Goal: Complete application form: Complete application form

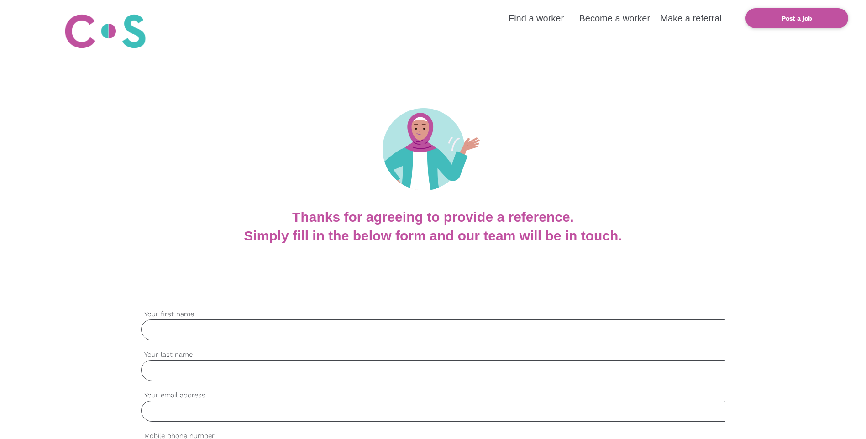
drag, startPoint x: 293, startPoint y: 327, endPoint x: 281, endPoint y: 326, distance: 11.4
click at [289, 328] on input "Your first name" at bounding box center [433, 330] width 584 height 21
type input "[PERSON_NAME]"
type input "[PERSON_NAME][EMAIL_ADDRESS][PERSON_NAME][DOMAIN_NAME]"
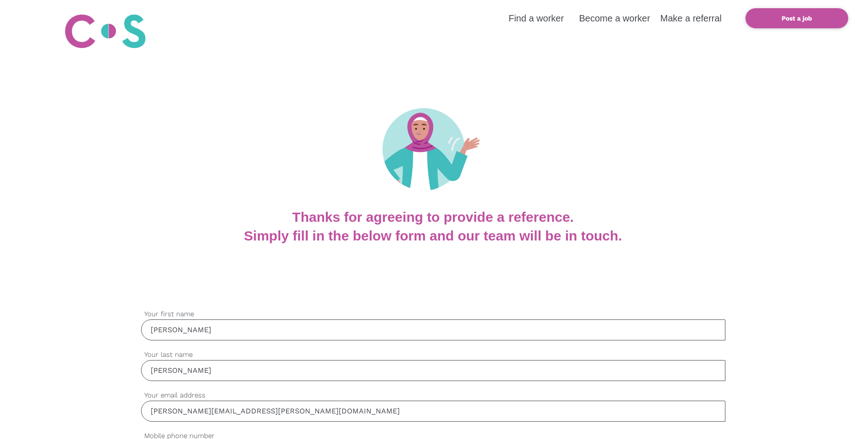
type input "0419142598"
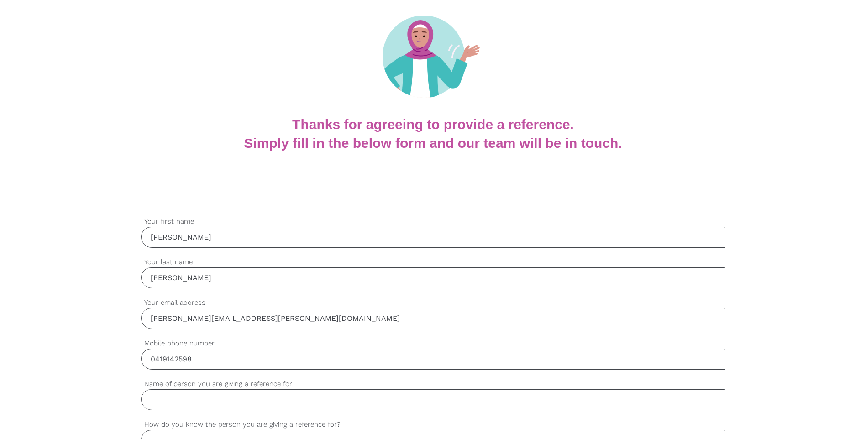
scroll to position [183, 0]
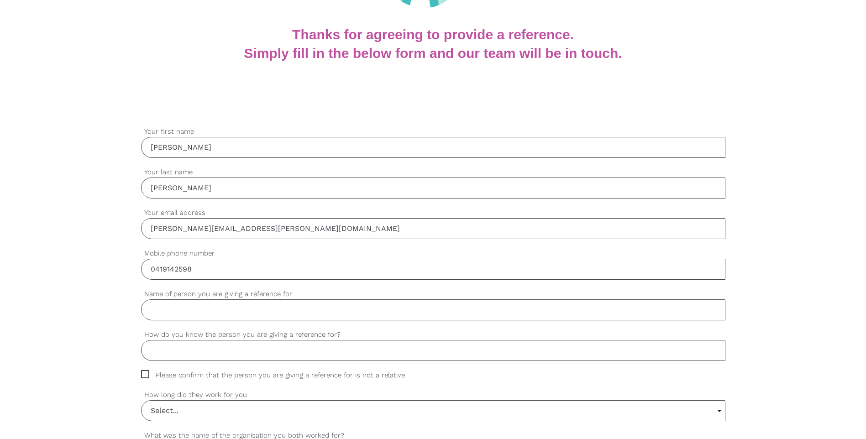
click at [220, 309] on input "Name of person you are giving a reference for" at bounding box center [433, 309] width 584 height 21
type input "[PERSON_NAME]"
click at [232, 346] on input "How do you know the person you are giving a reference for?" at bounding box center [433, 350] width 584 height 21
type input "T"
type input "I am her Team Leader"
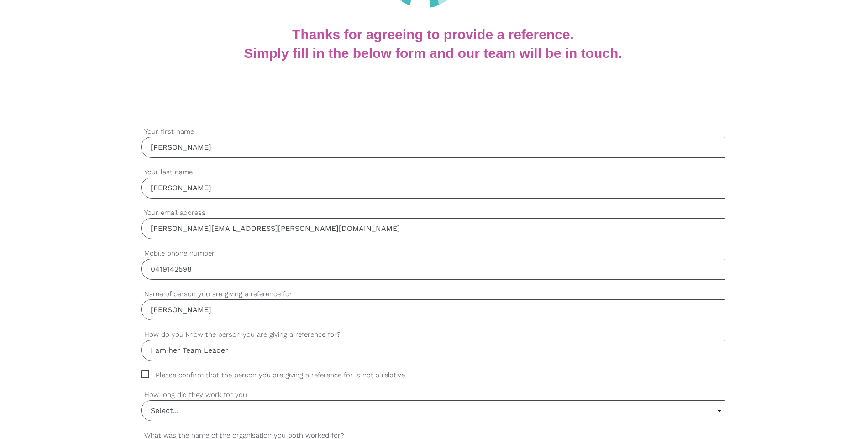
click at [147, 372] on span "Please confirm that the person you are giving a reference for is not a relative" at bounding box center [281, 375] width 281 height 10
click at [147, 372] on input "Please confirm that the person you are giving a reference for is not a relative" at bounding box center [144, 373] width 6 height 6
checkbox input "true"
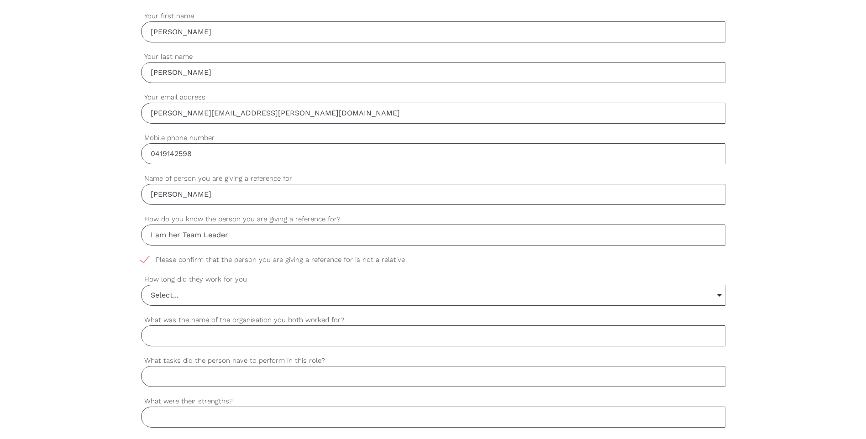
scroll to position [304, 0]
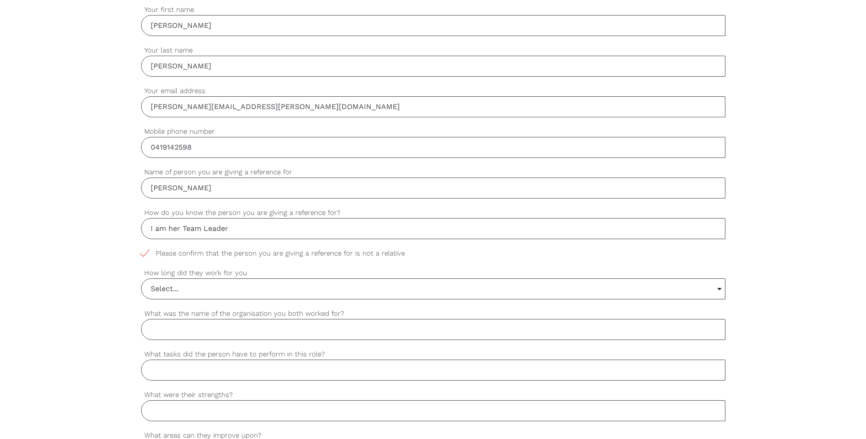
click at [183, 283] on input "Select..." at bounding box center [433, 289] width 583 height 20
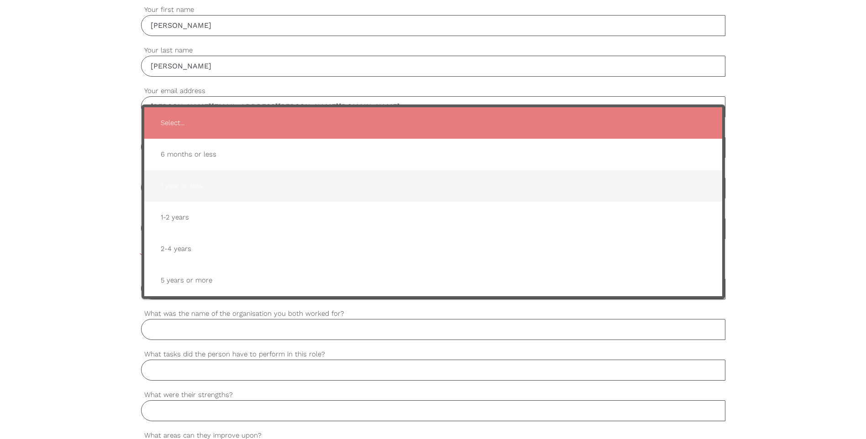
click at [205, 187] on span "1 year or less" at bounding box center [433, 186] width 560 height 22
type input "1 year or less"
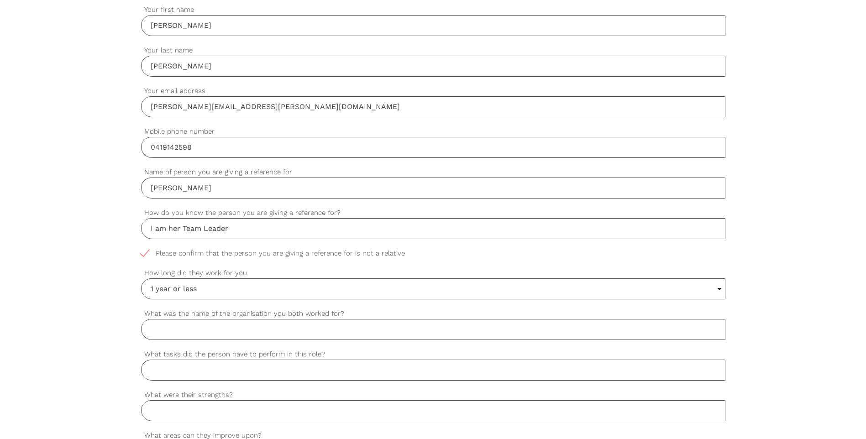
click at [65, 287] on div "settings [PERSON_NAME] Your first name settings [PERSON_NAME] Your last name se…" at bounding box center [433, 414] width 866 height 857
click at [168, 338] on input "What was the name of the organisation you both worked for?" at bounding box center [433, 329] width 584 height 21
type input "IAG"
click at [311, 360] on input "What tasks did the person have to perform in this role?" at bounding box center [433, 370] width 584 height 21
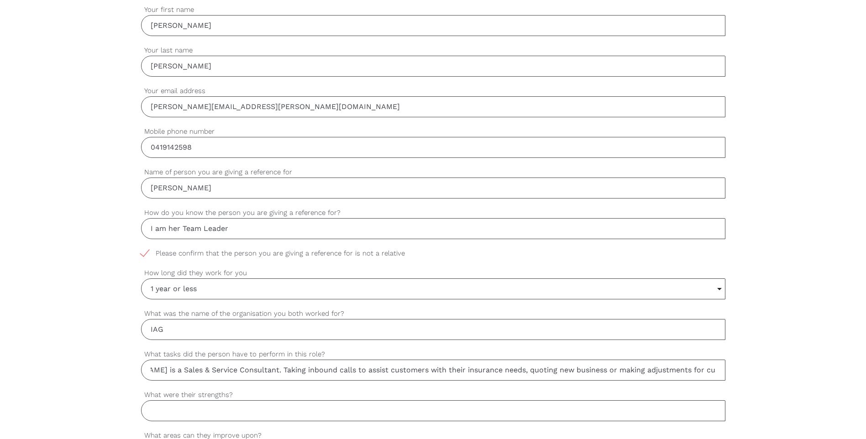
type input "[PERSON_NAME] is a Sales & Service Consultant. Taking inbound calls to assist c…"
click at [215, 413] on input "What were their strengths?" at bounding box center [433, 410] width 584 height 21
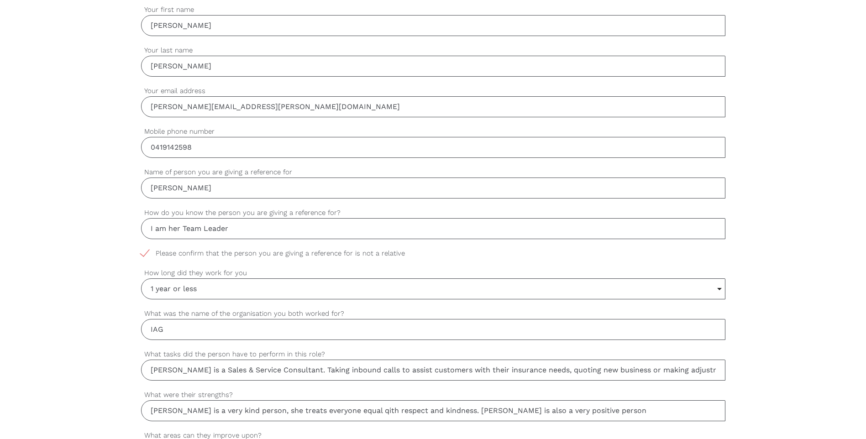
type input "[PERSON_NAME] is a very kind person, she treats everyone equal qith respect and…"
